Goal: Transaction & Acquisition: Purchase product/service

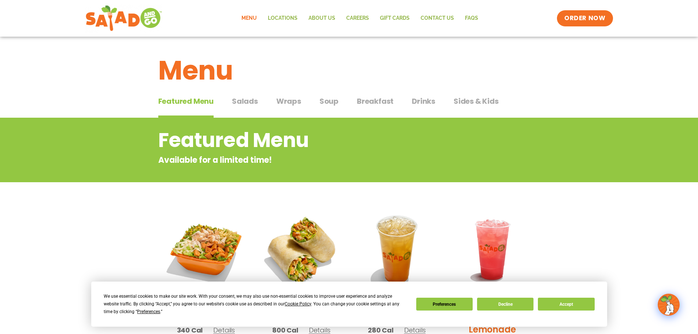
click at [535, 305] on div "Preferences Decline Accept" at bounding box center [505, 304] width 179 height 13
click at [516, 306] on button "Decline" at bounding box center [505, 304] width 56 height 13
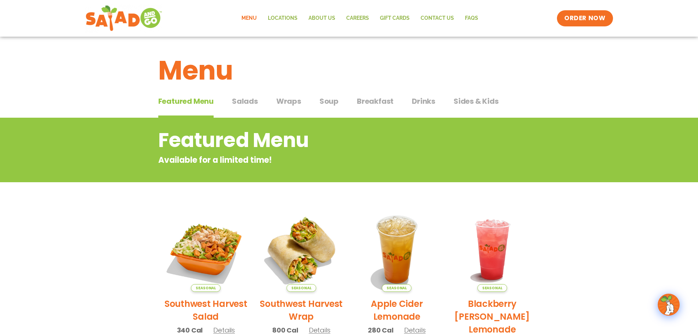
click at [240, 102] on span "Salads" at bounding box center [245, 101] width 26 height 11
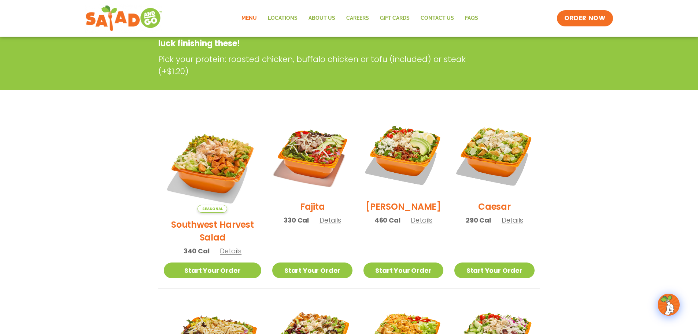
scroll to position [147, 0]
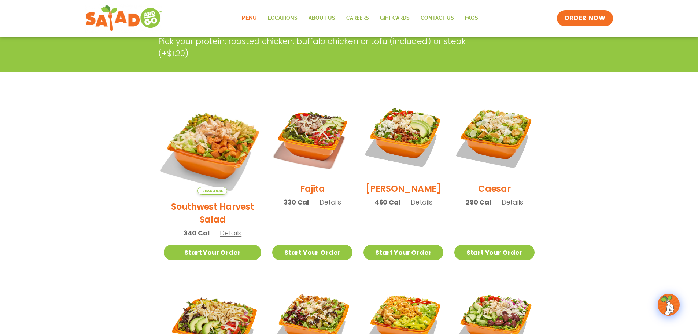
click at [208, 144] on img at bounding box center [212, 145] width 115 height 115
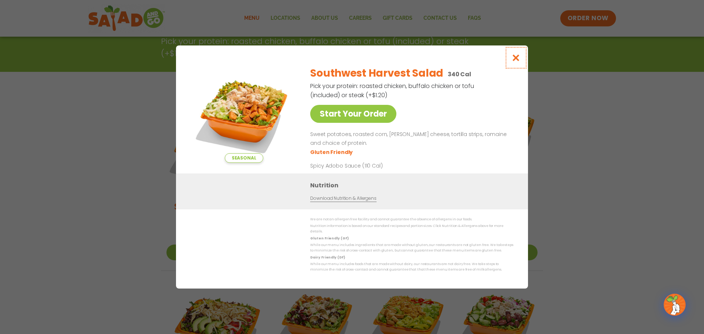
click at [515, 62] on icon "Close modal" at bounding box center [515, 58] width 9 height 8
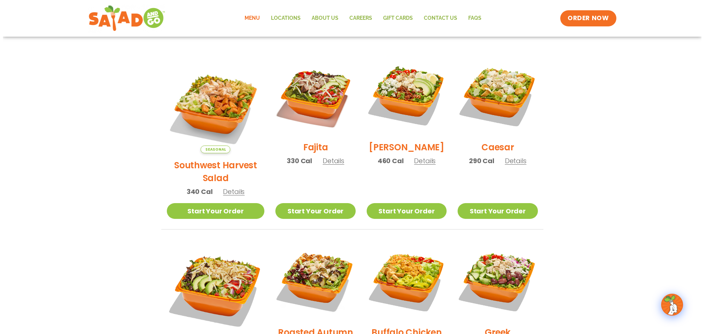
scroll to position [183, 0]
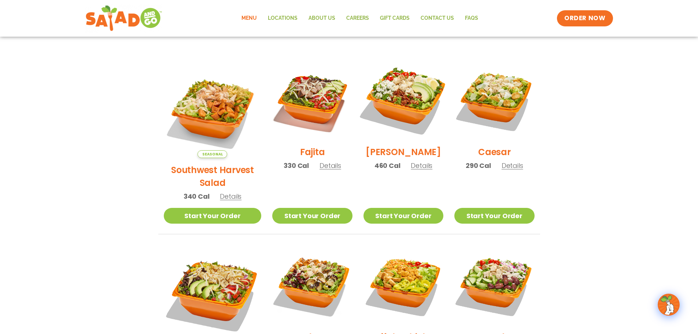
click at [408, 100] on img at bounding box center [404, 100] width 94 height 94
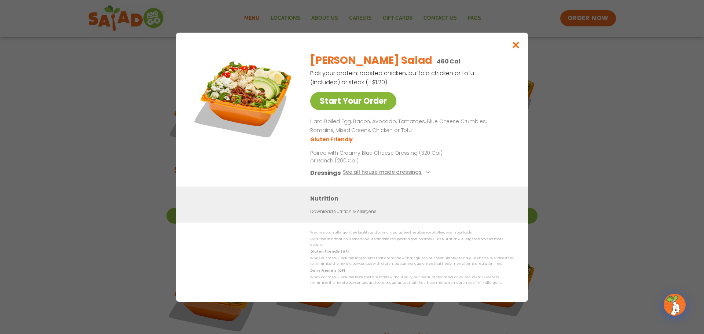
click at [353, 105] on link "Start Your Order" at bounding box center [353, 101] width 86 height 18
